Goal: Entertainment & Leisure: Browse casually

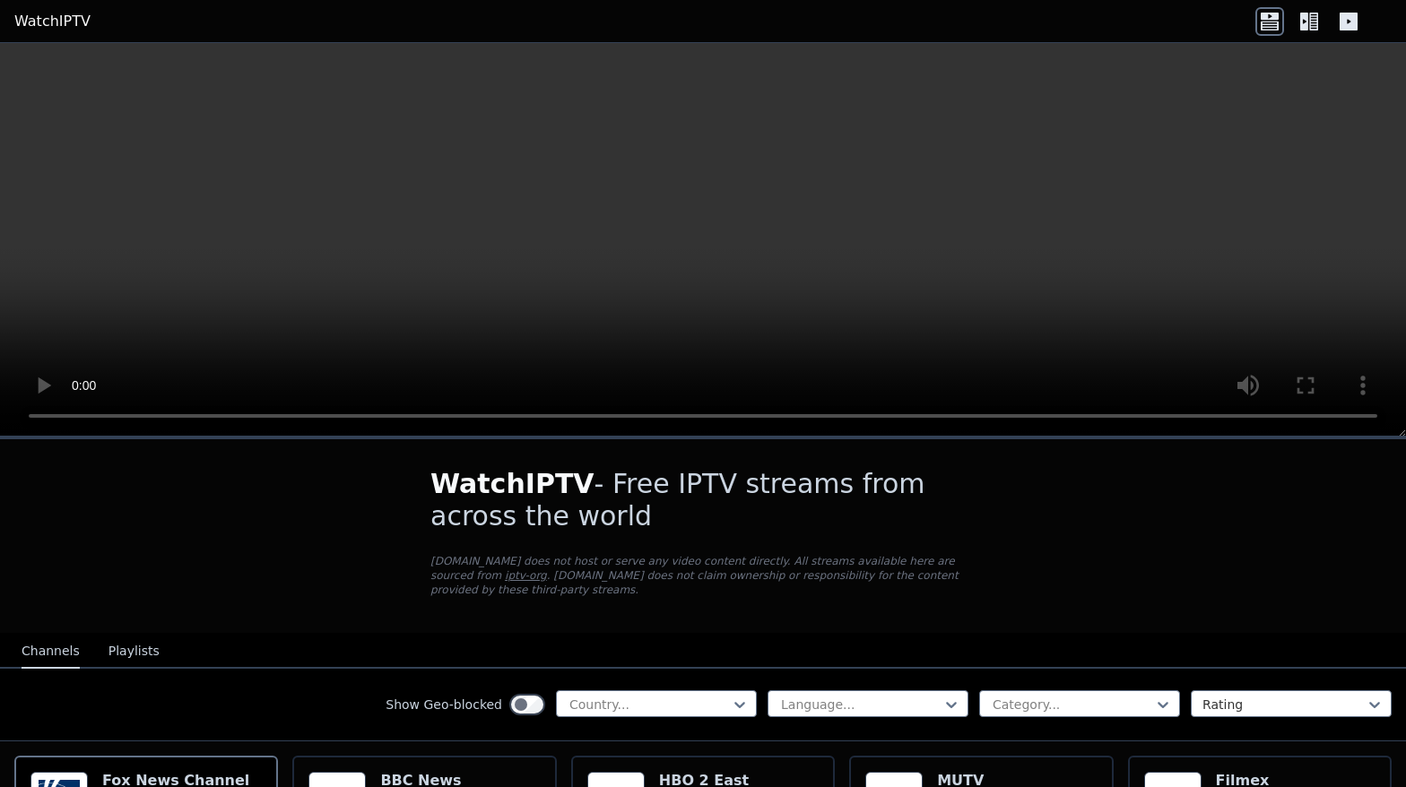
scroll to position [90, 0]
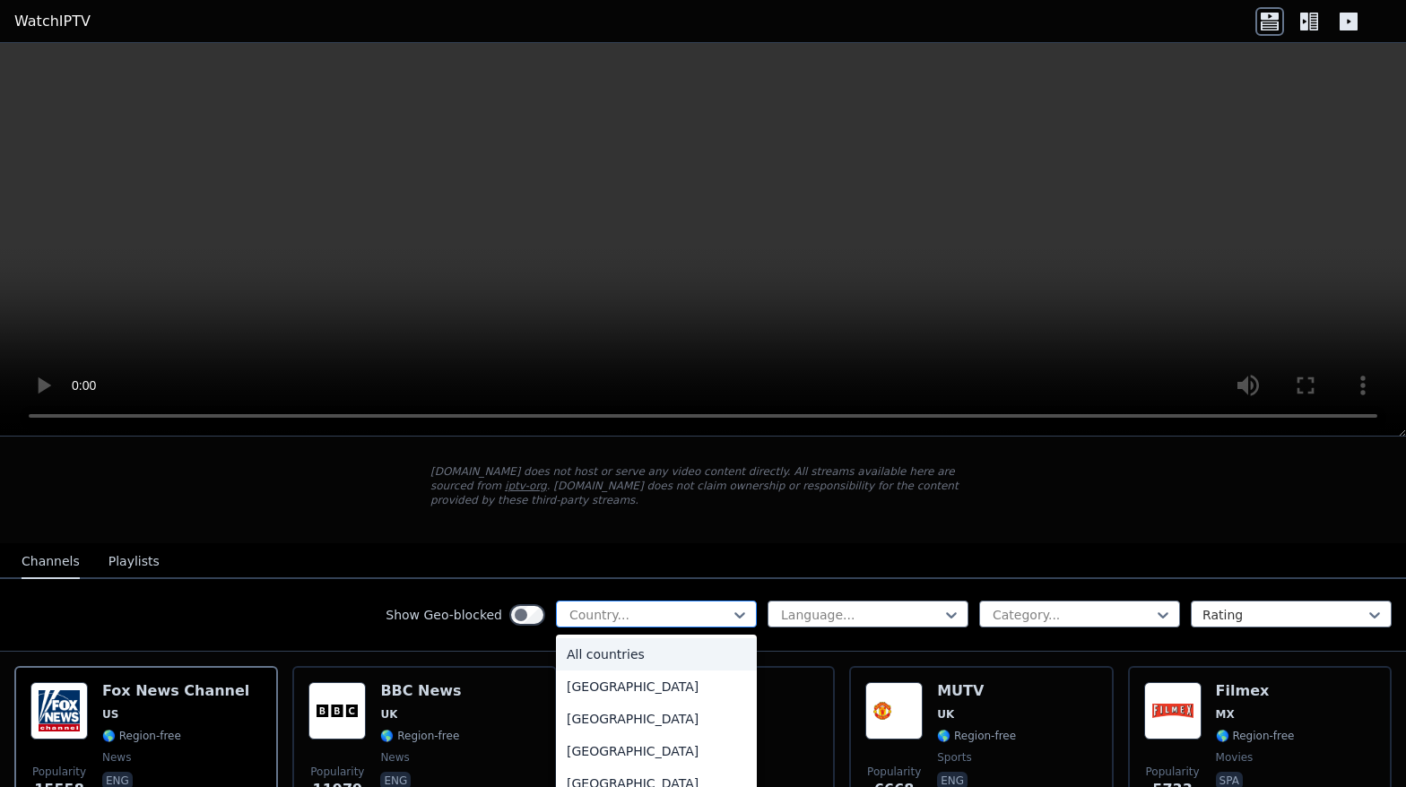
click at [583, 606] on div at bounding box center [648, 615] width 163 height 18
type input "***"
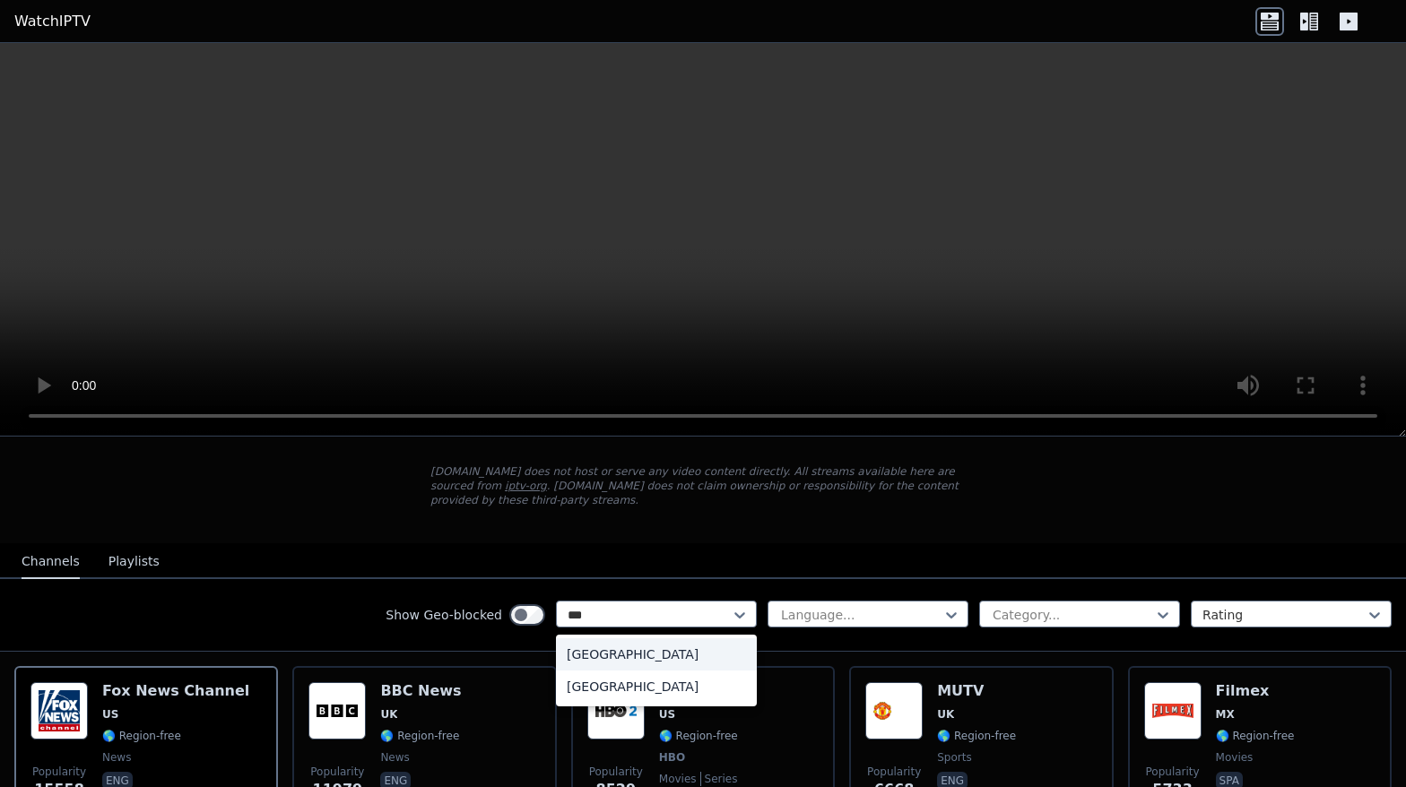
click at [595, 641] on div "[GEOGRAPHIC_DATA]" at bounding box center [656, 654] width 201 height 32
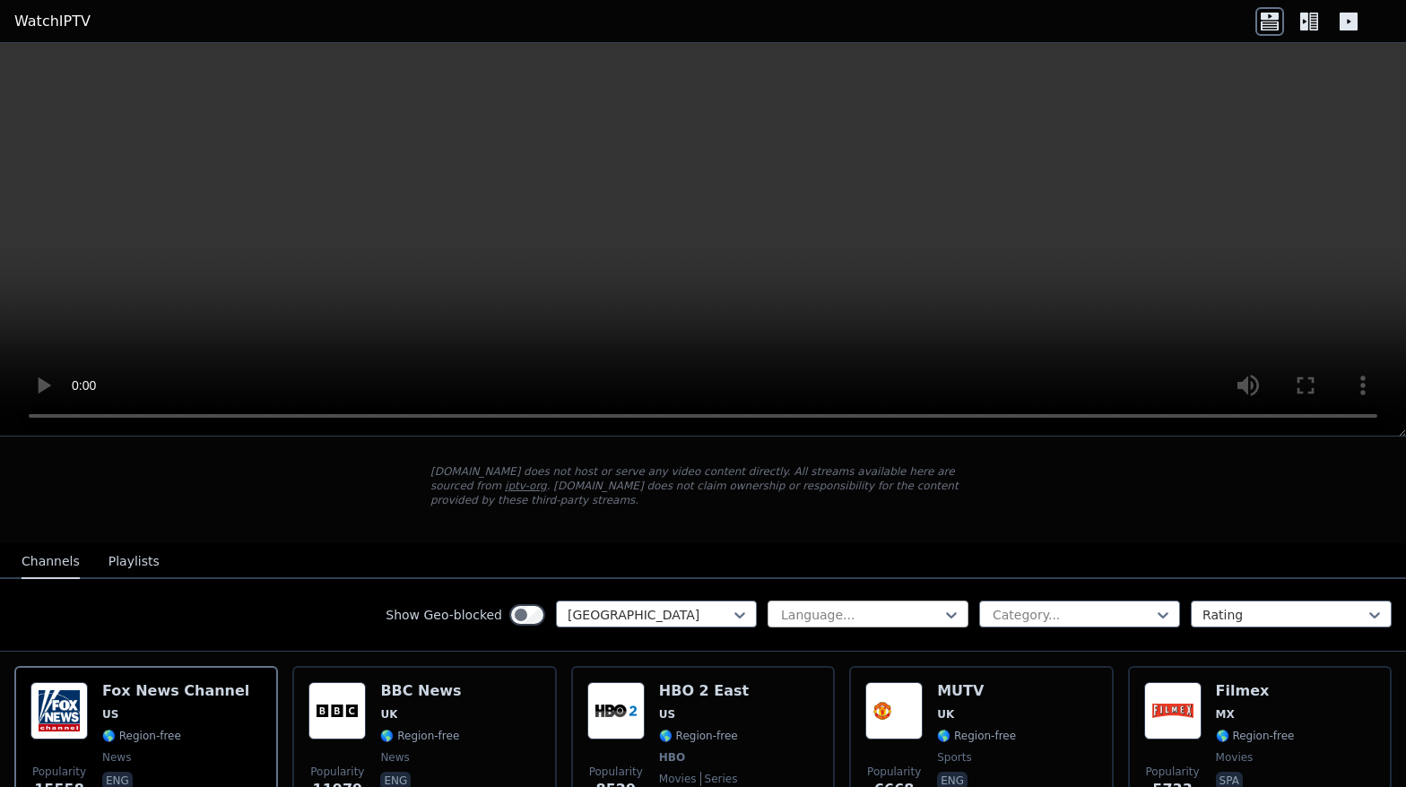
click at [810, 606] on div at bounding box center [860, 615] width 163 height 18
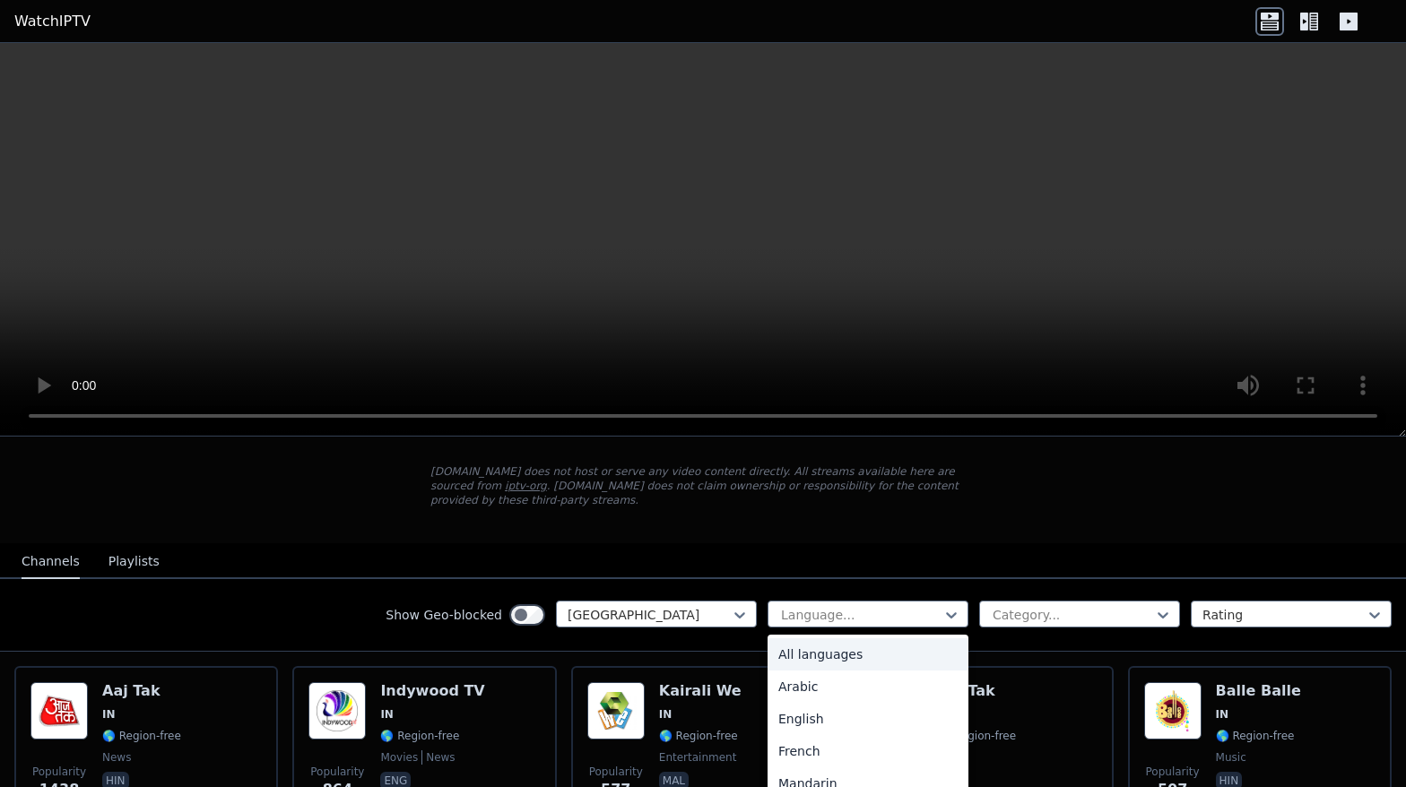
click at [814, 642] on div "All languages" at bounding box center [867, 654] width 201 height 32
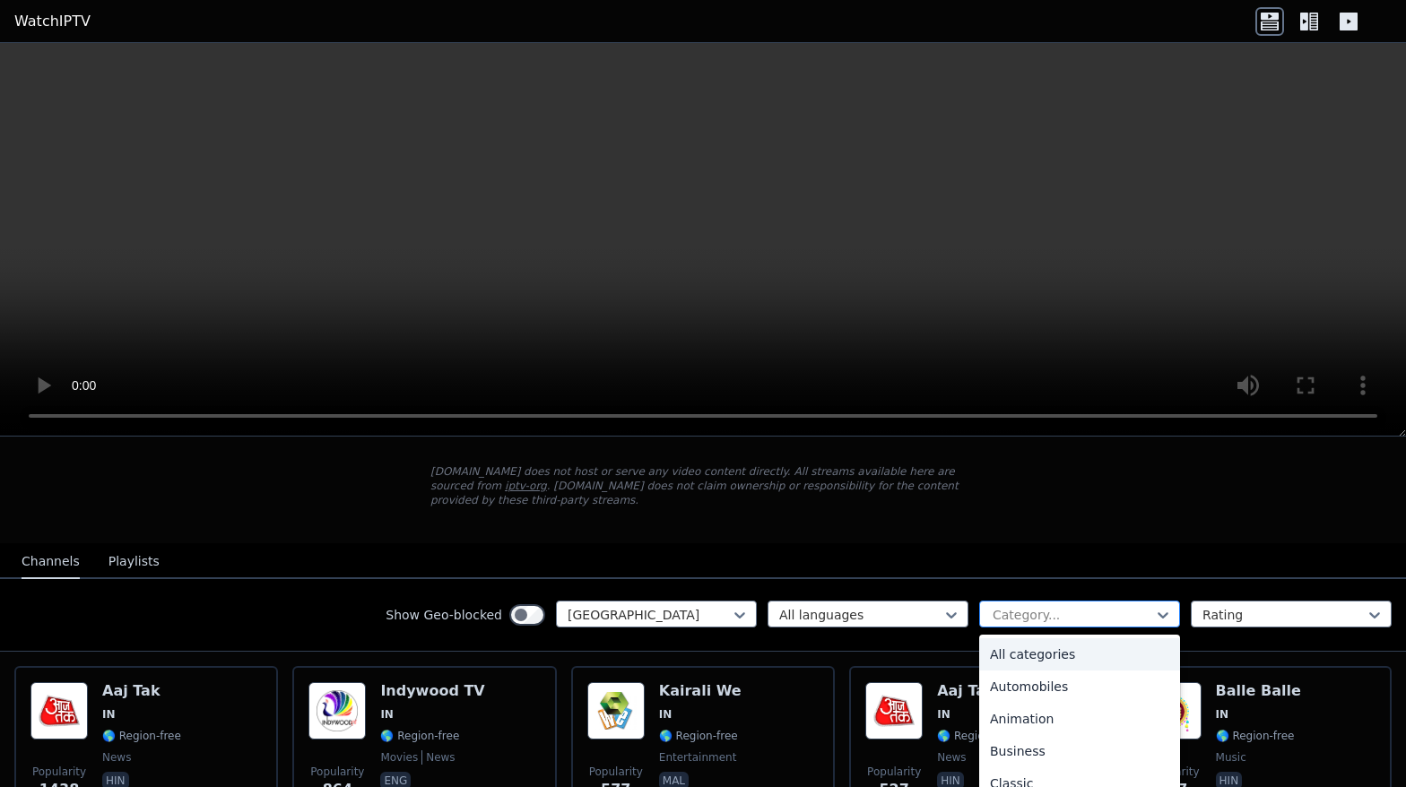
click at [1010, 601] on div "Category..." at bounding box center [1079, 614] width 201 height 27
click at [1002, 695] on div "Sports" at bounding box center [1079, 710] width 201 height 32
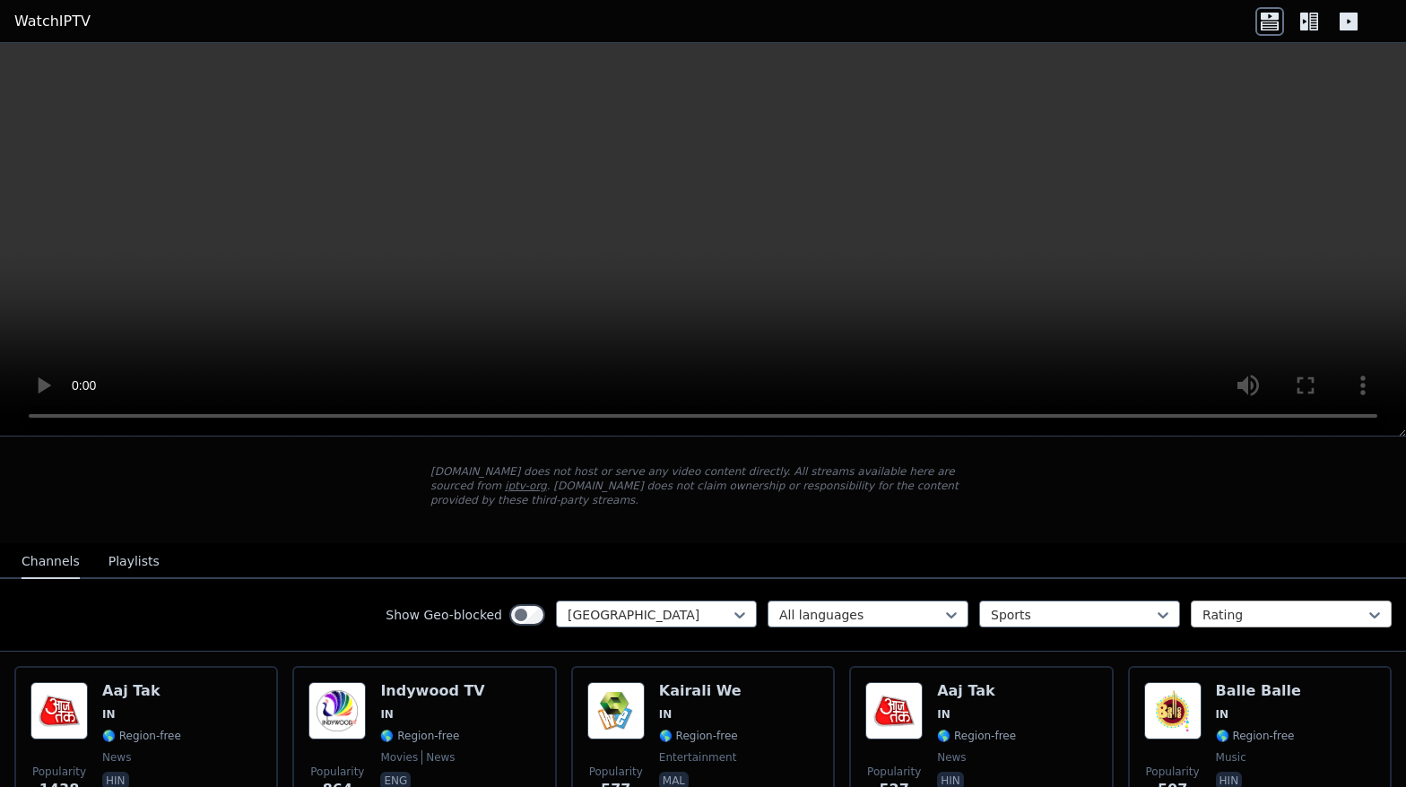
scroll to position [30, 0]
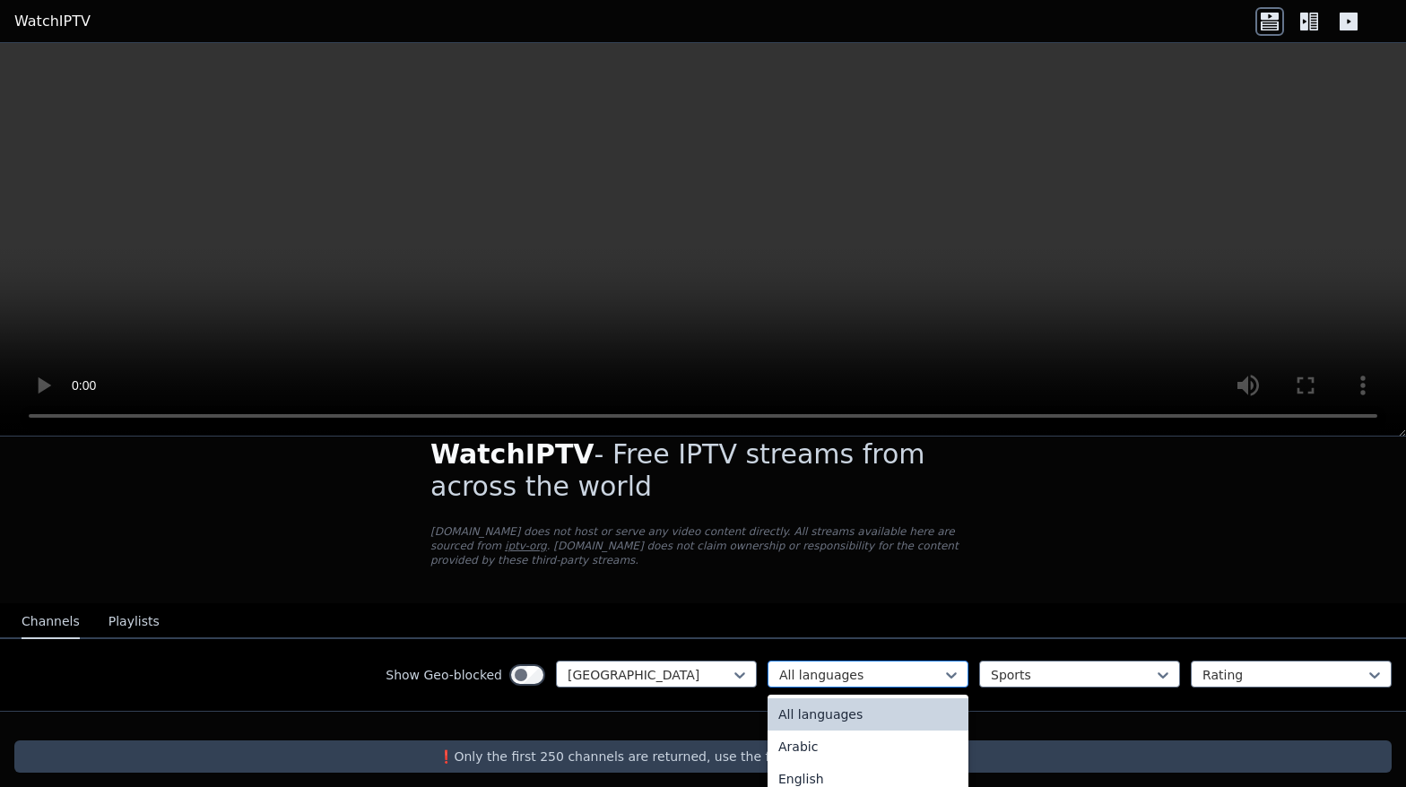
click at [857, 666] on div at bounding box center [860, 675] width 163 height 18
click at [1012, 666] on div at bounding box center [1072, 675] width 163 height 18
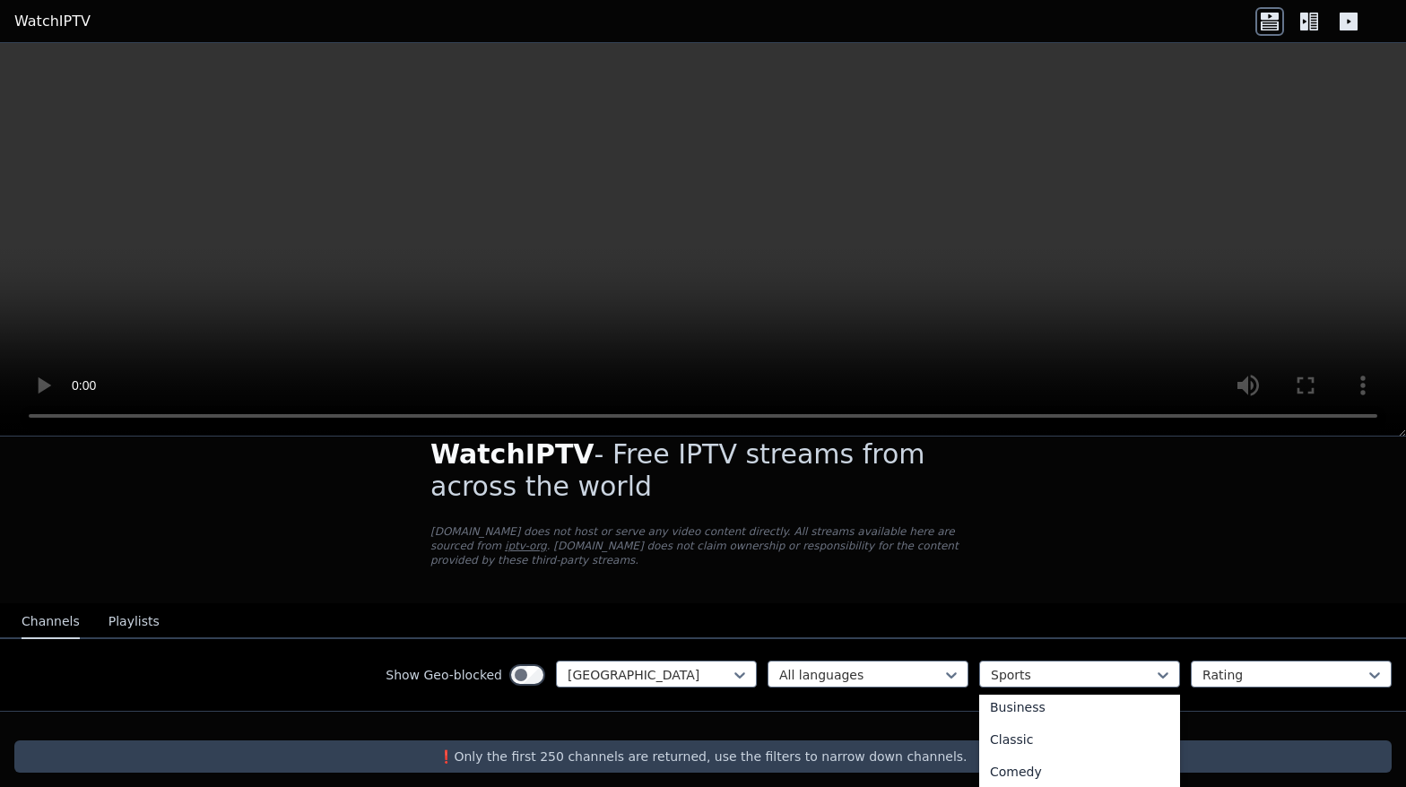
scroll to position [0, 0]
click at [1010, 714] on div "All categories" at bounding box center [1079, 714] width 201 height 32
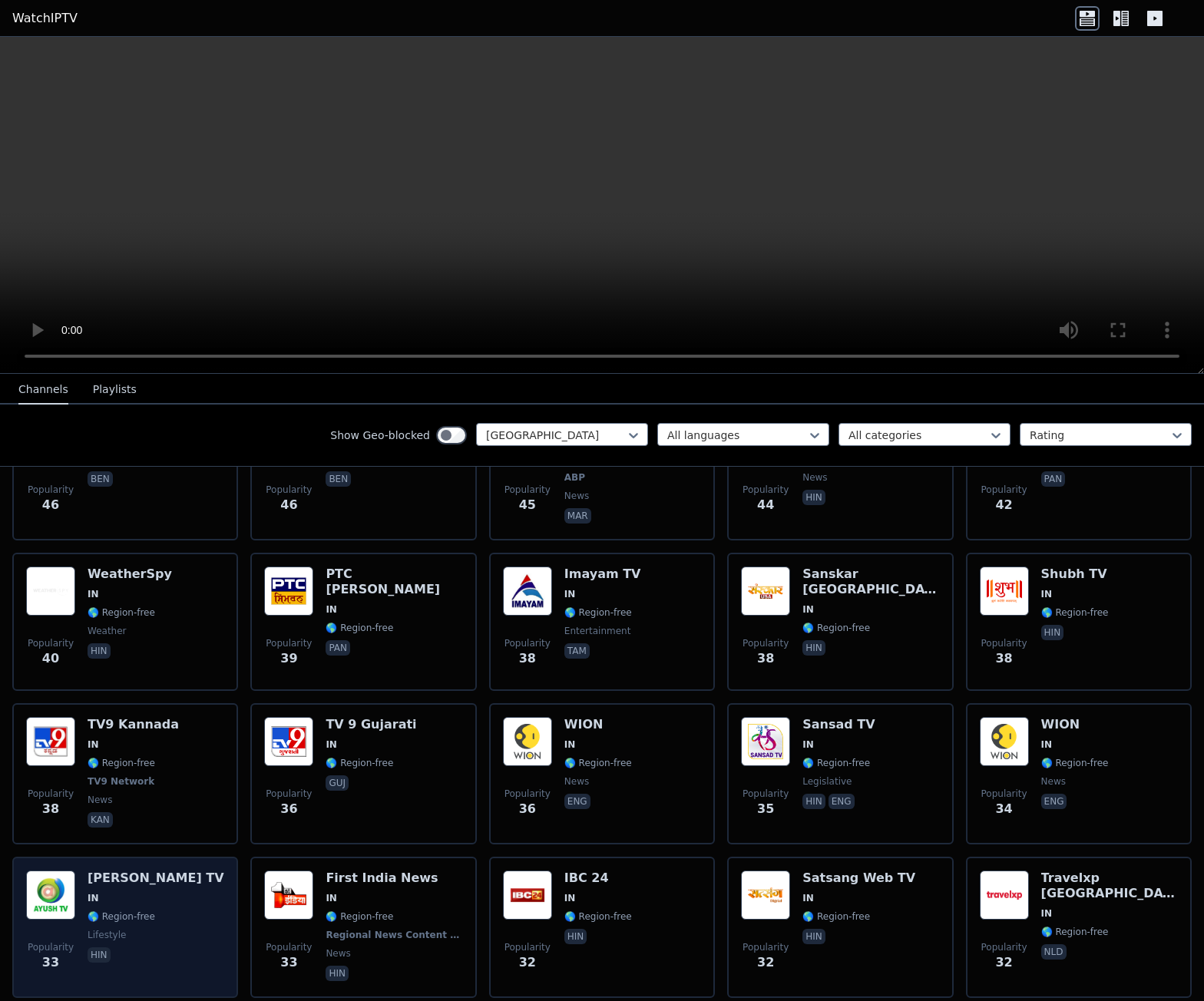
scroll to position [2007, 0]
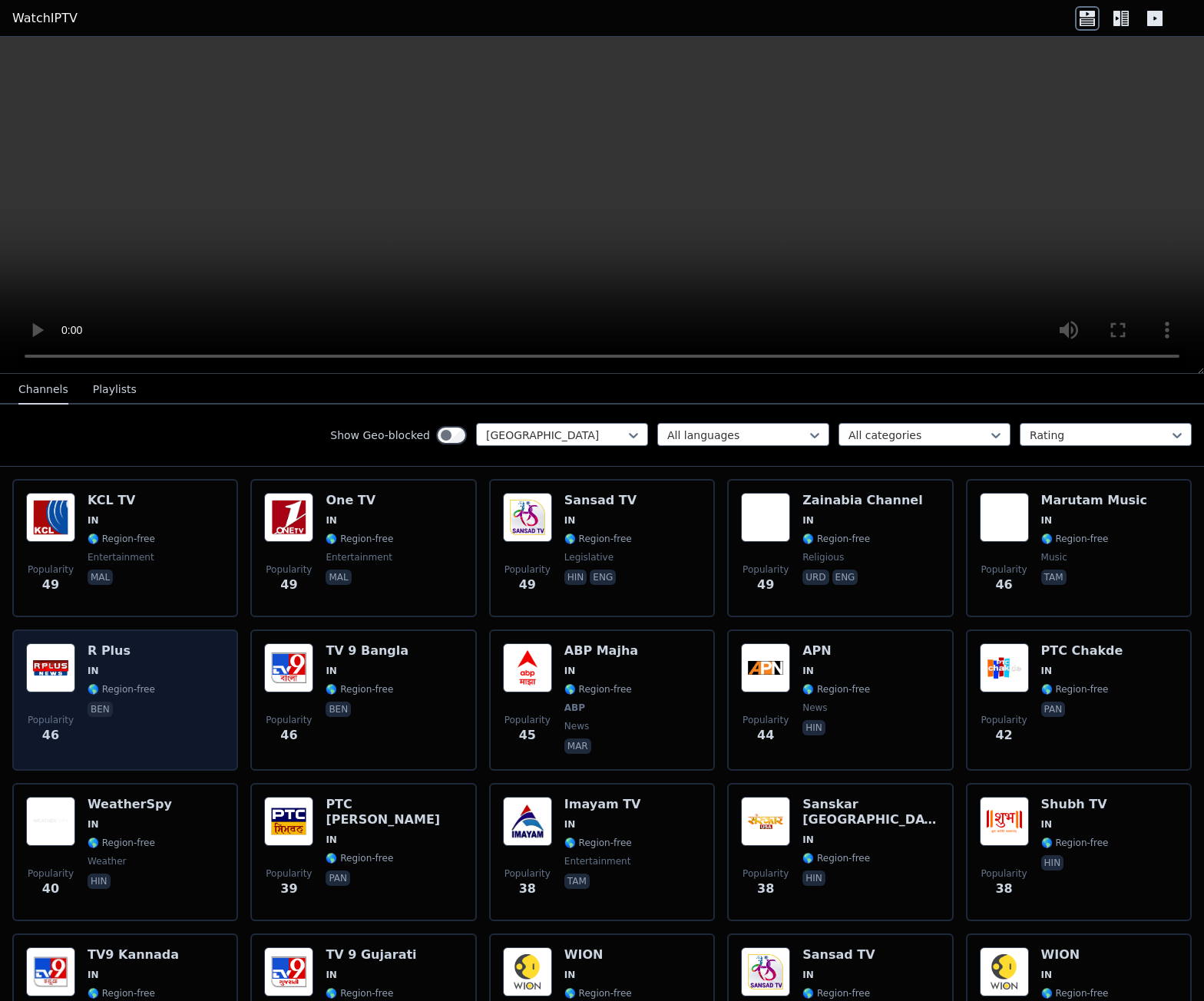
click at [162, 673] on div "Popularity 46 R Plus IN 🌎 Region-free ben" at bounding box center [124, 700] width 198 height 114
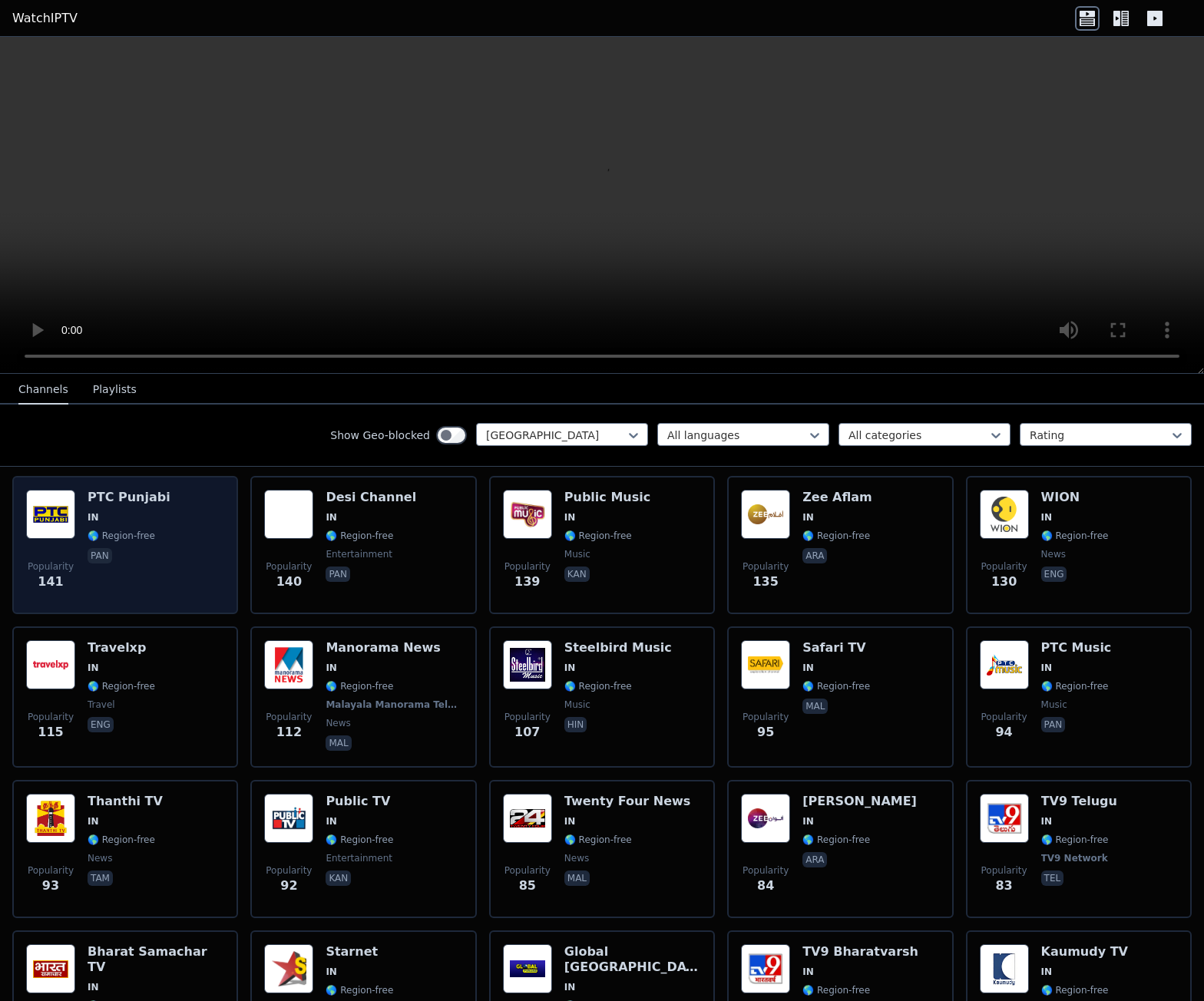
scroll to position [702, 0]
